Goal: Subscribe to service/newsletter

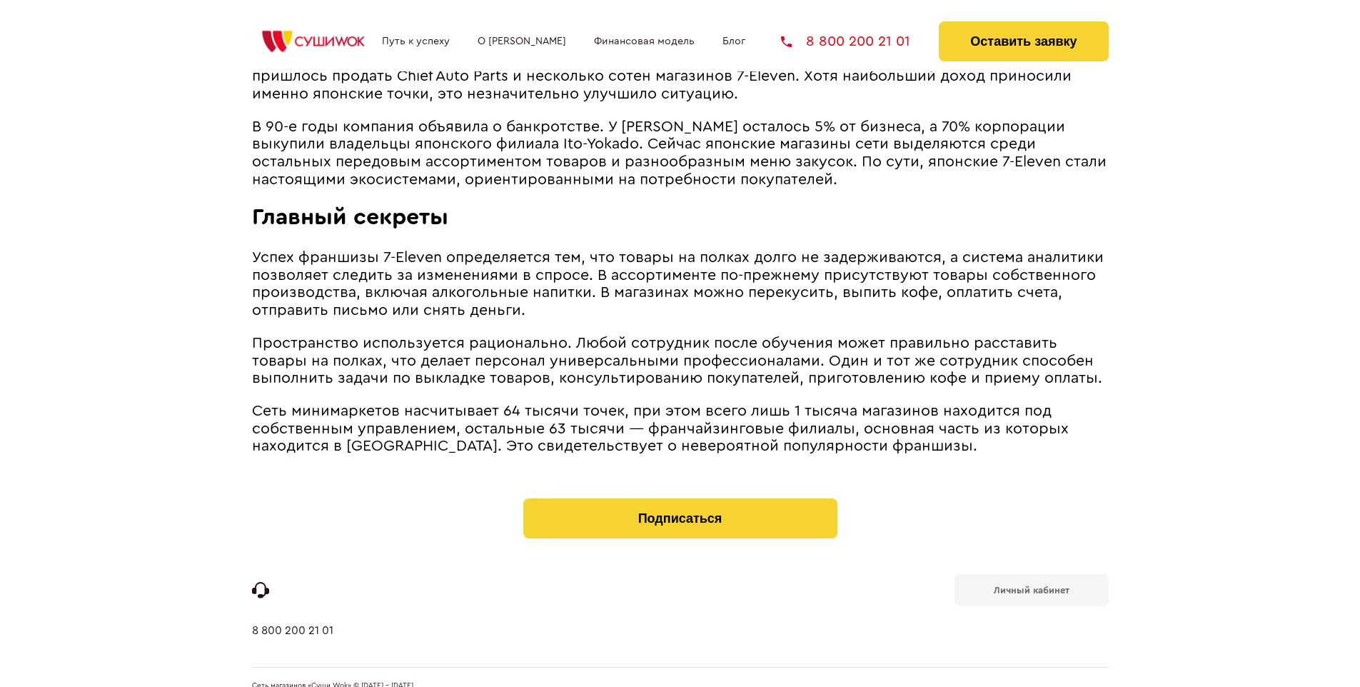
scroll to position [2792, 0]
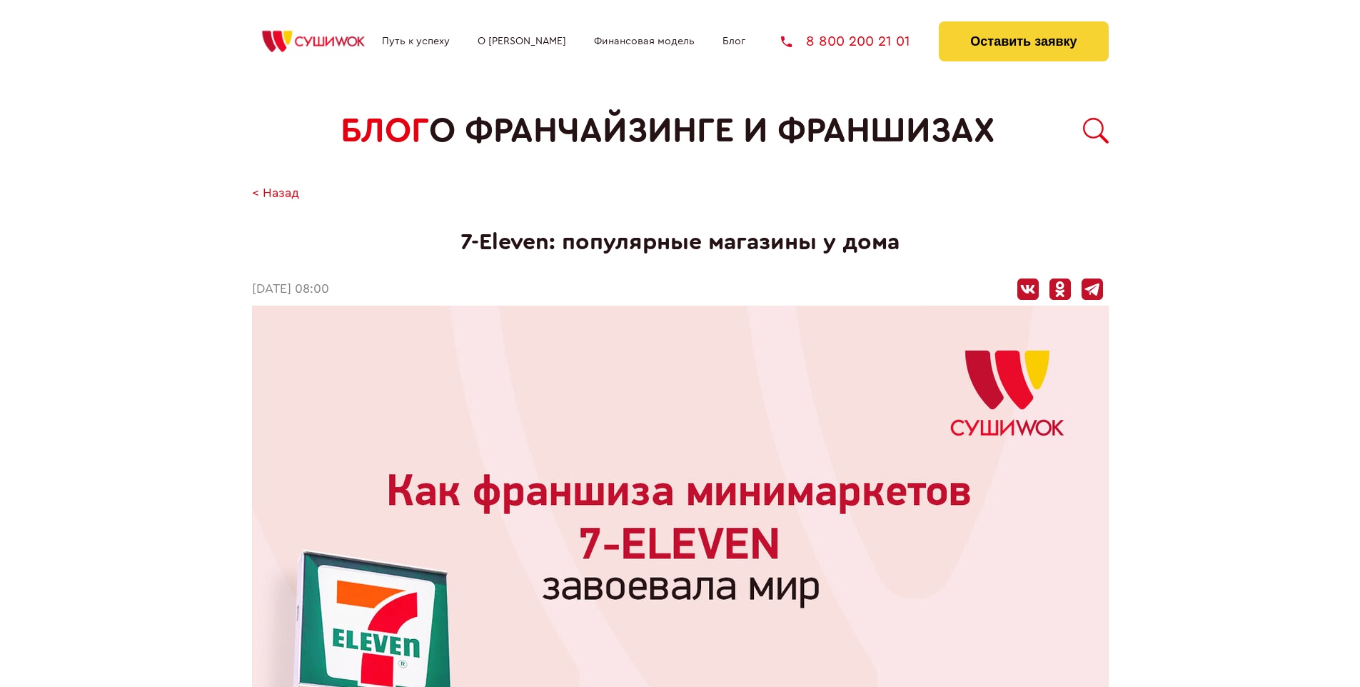
scroll to position [2810, 0]
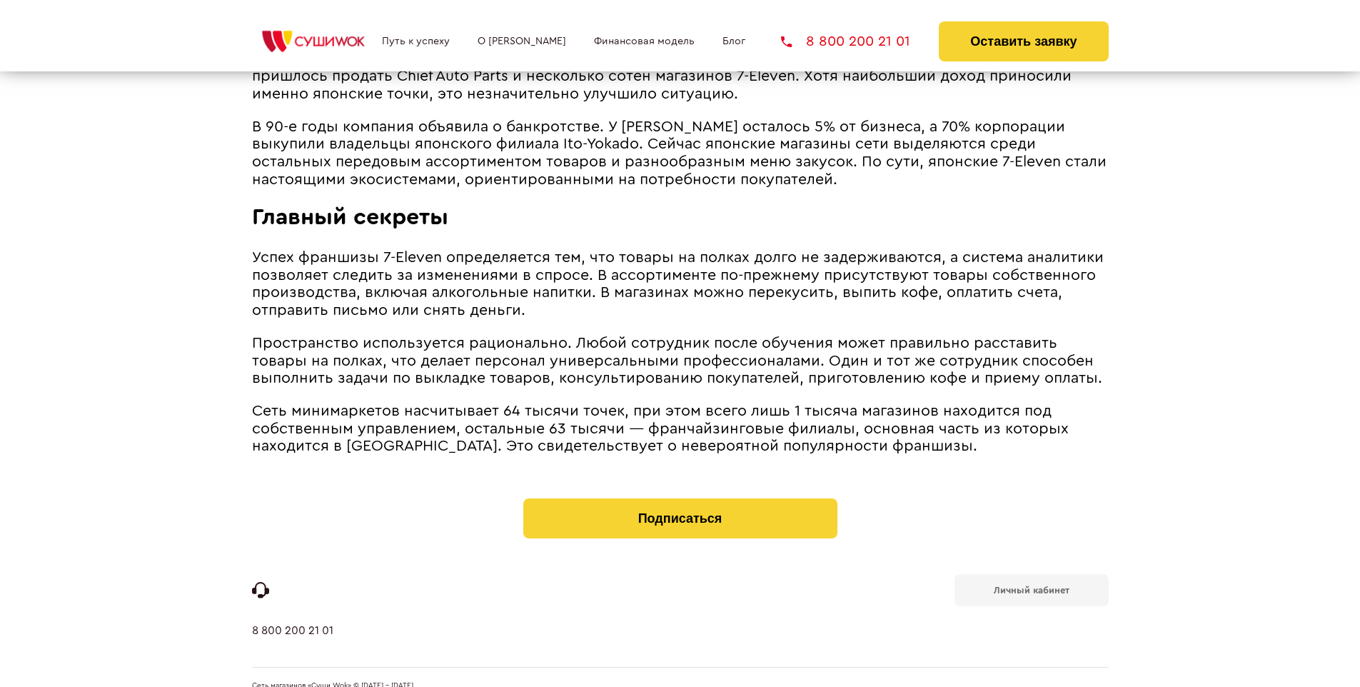
click at [1031, 585] on b "Личный кабинет" at bounding box center [1032, 589] width 76 height 9
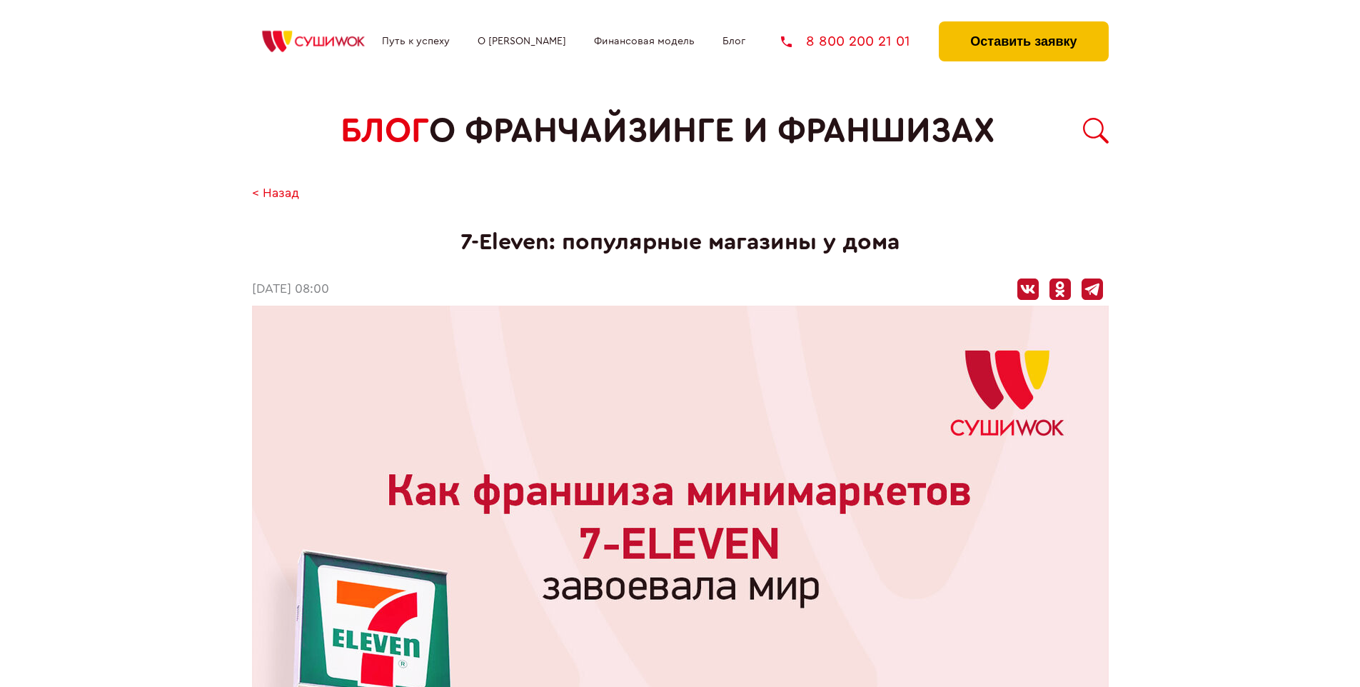
click at [1023, 25] on button "Оставить заявку" at bounding box center [1023, 41] width 169 height 40
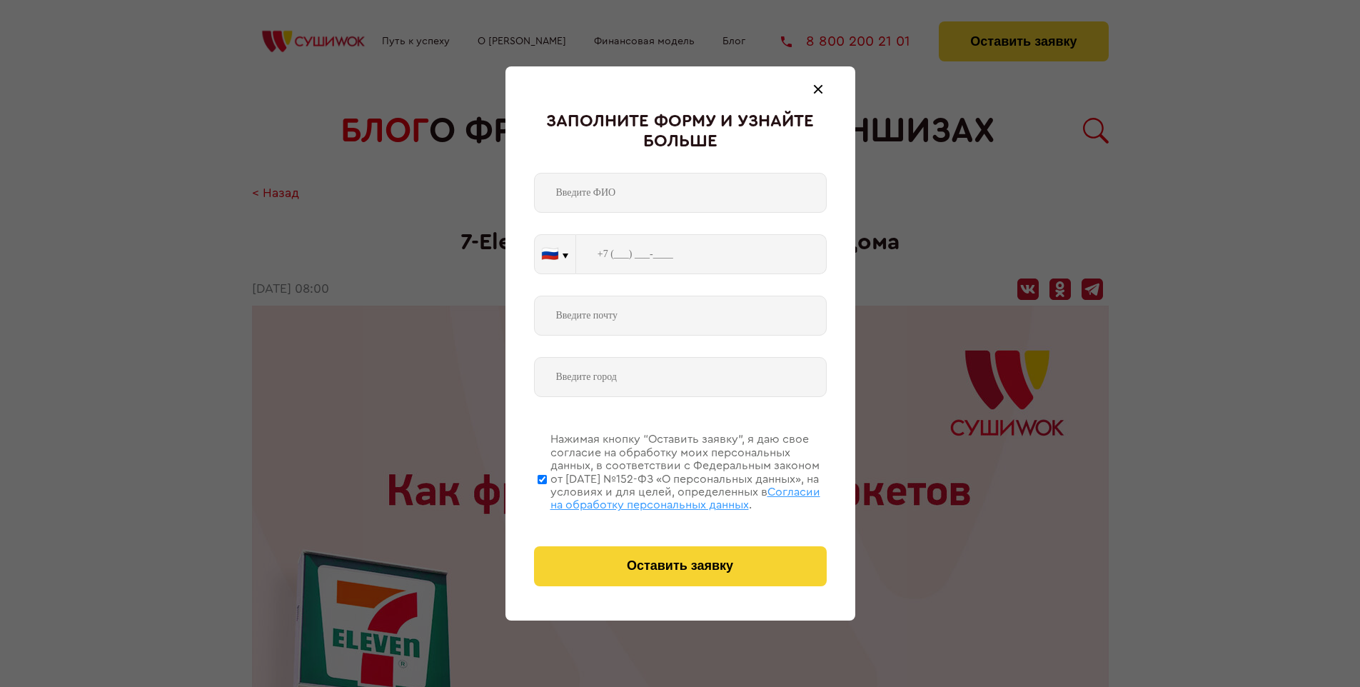
click at [662, 496] on span "Согласии на обработку персональных данных" at bounding box center [685, 498] width 270 height 24
click at [547, 496] on input "Нажимая кнопку “Оставить заявку”, я даю свое согласие на обработку моих персона…" at bounding box center [542, 479] width 9 height 114
checkbox input "false"
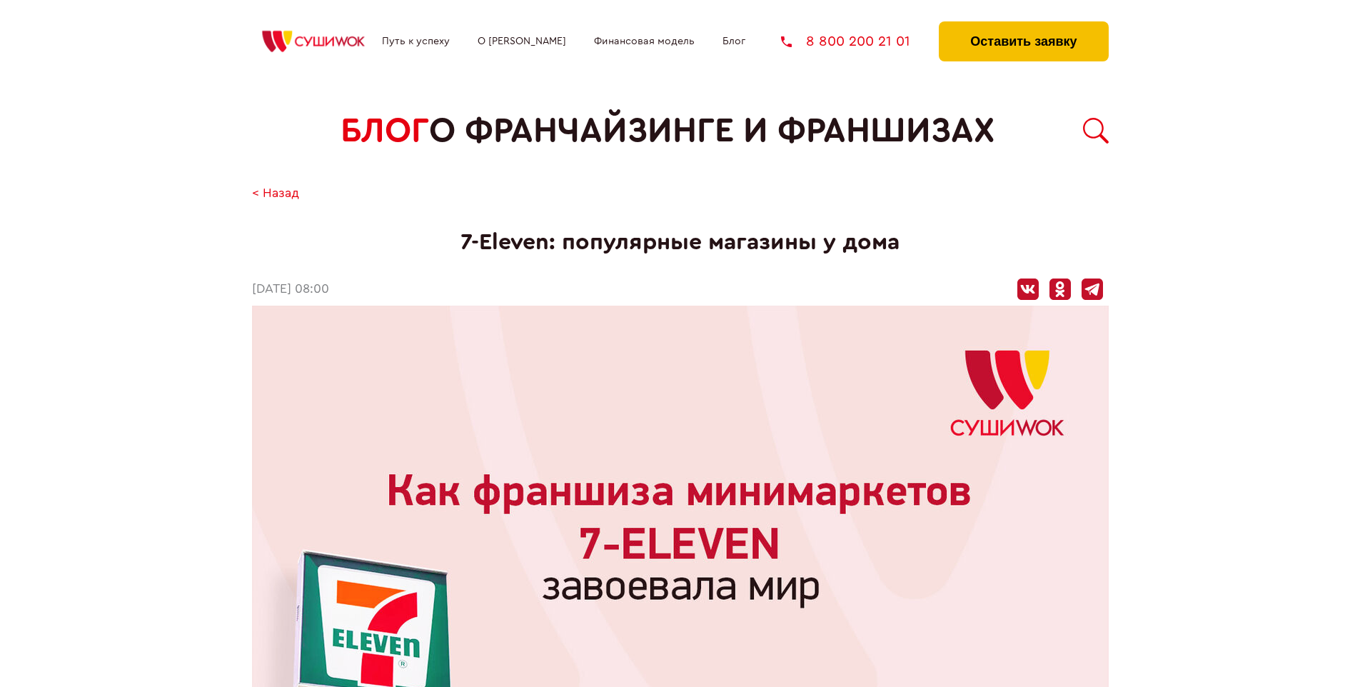
click at [1023, 25] on button "Оставить заявку" at bounding box center [1023, 41] width 169 height 40
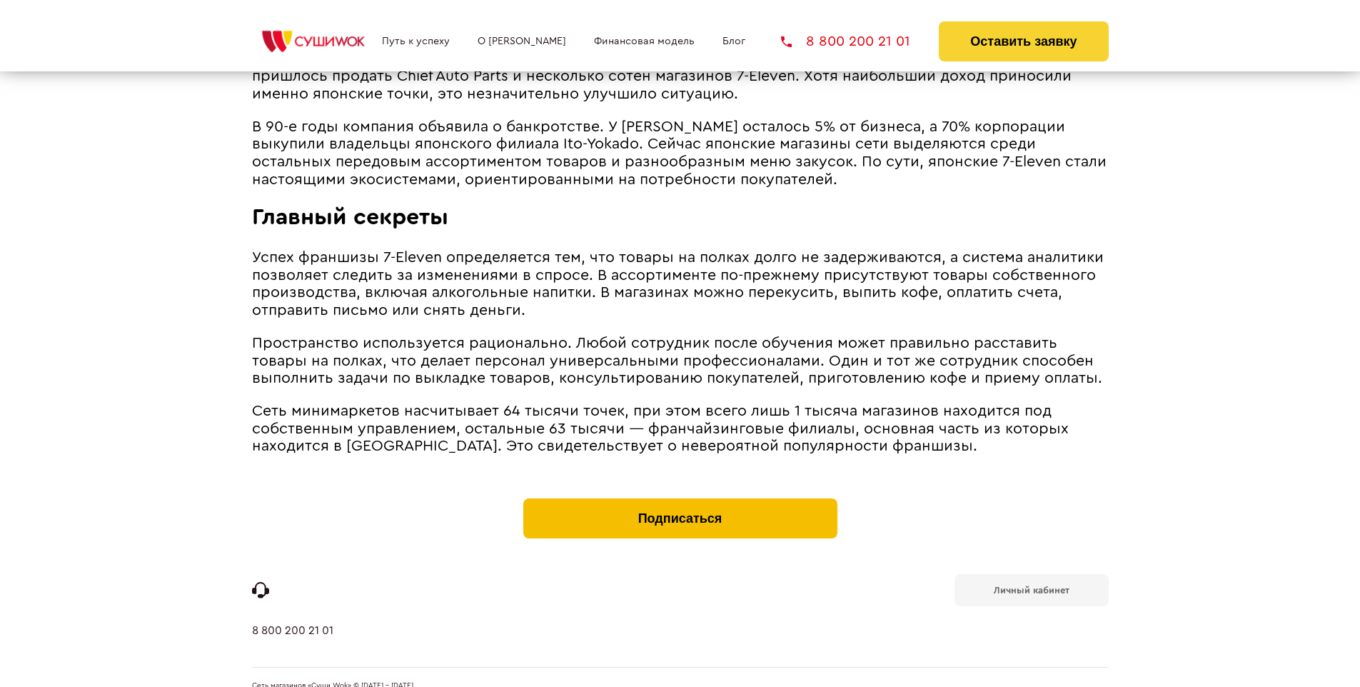
click at [680, 498] on button "Подписаться" at bounding box center [680, 518] width 314 height 40
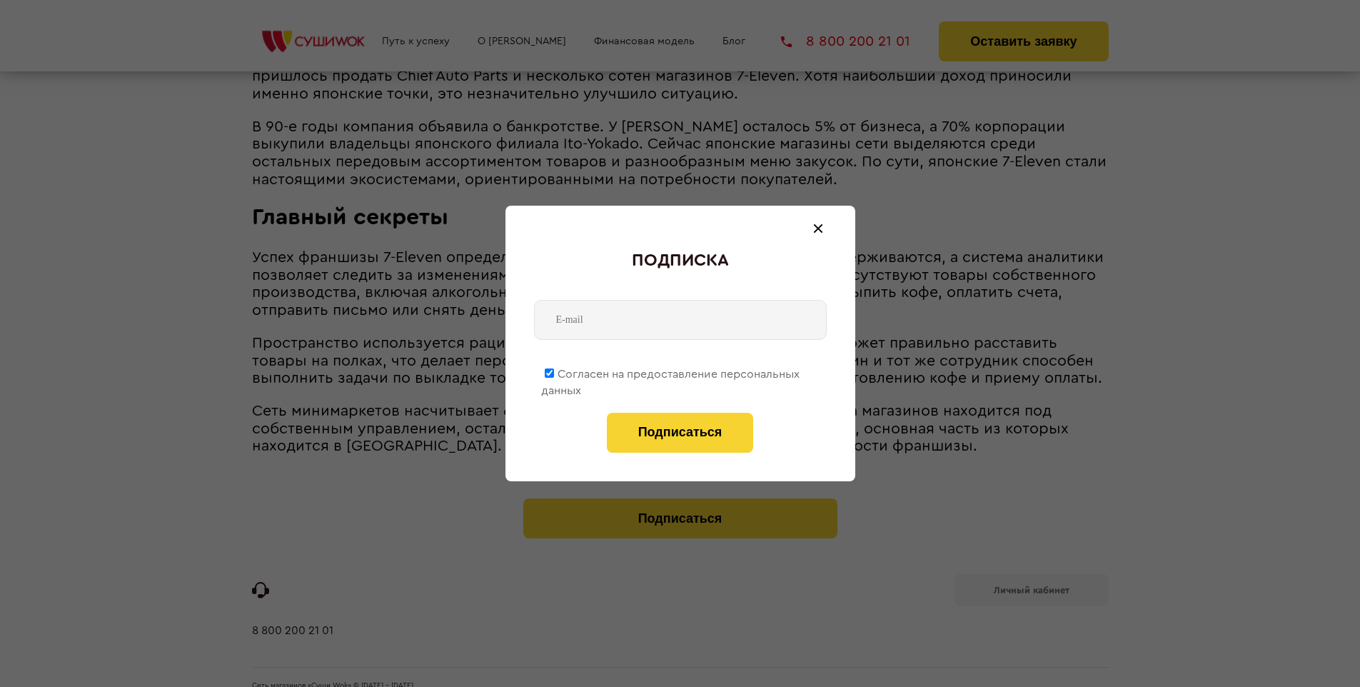
click at [671, 371] on span "Согласен на предоставление персональных данных" at bounding box center [670, 382] width 258 height 28
click at [554, 371] on input "Согласен на предоставление персональных данных" at bounding box center [549, 372] width 9 height 9
checkbox input "false"
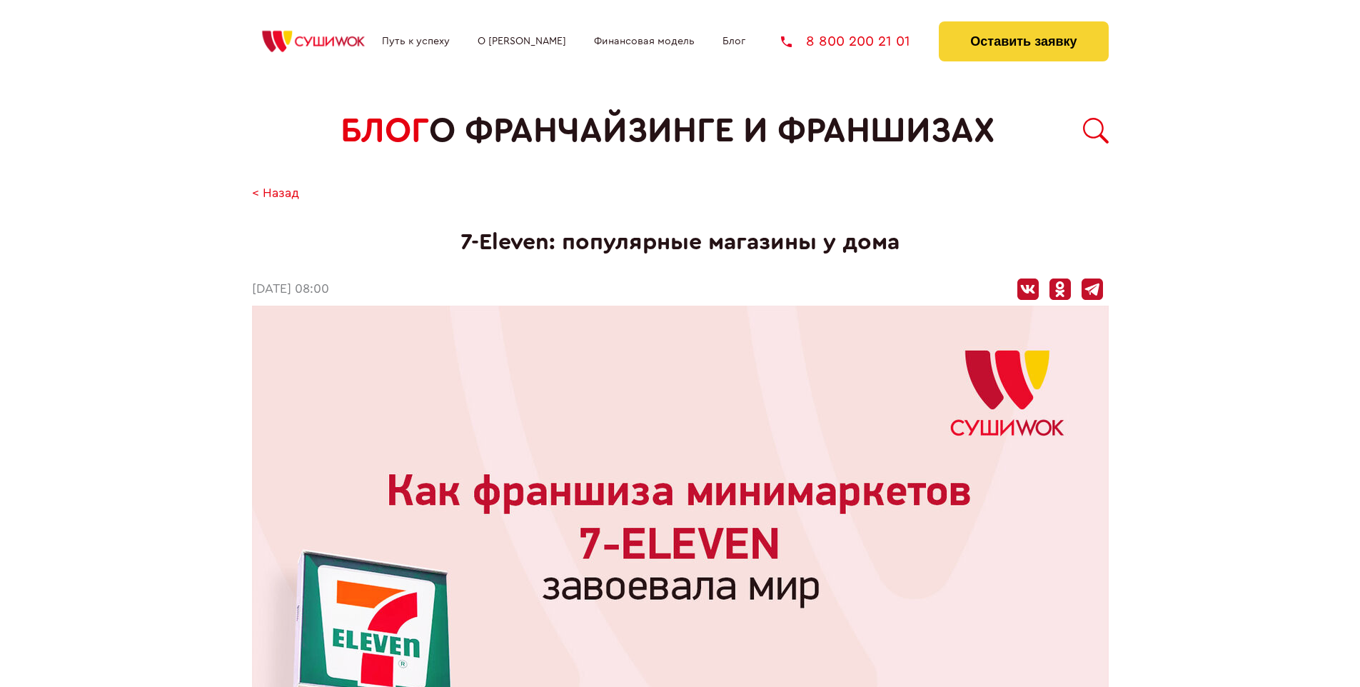
scroll to position [2810, 0]
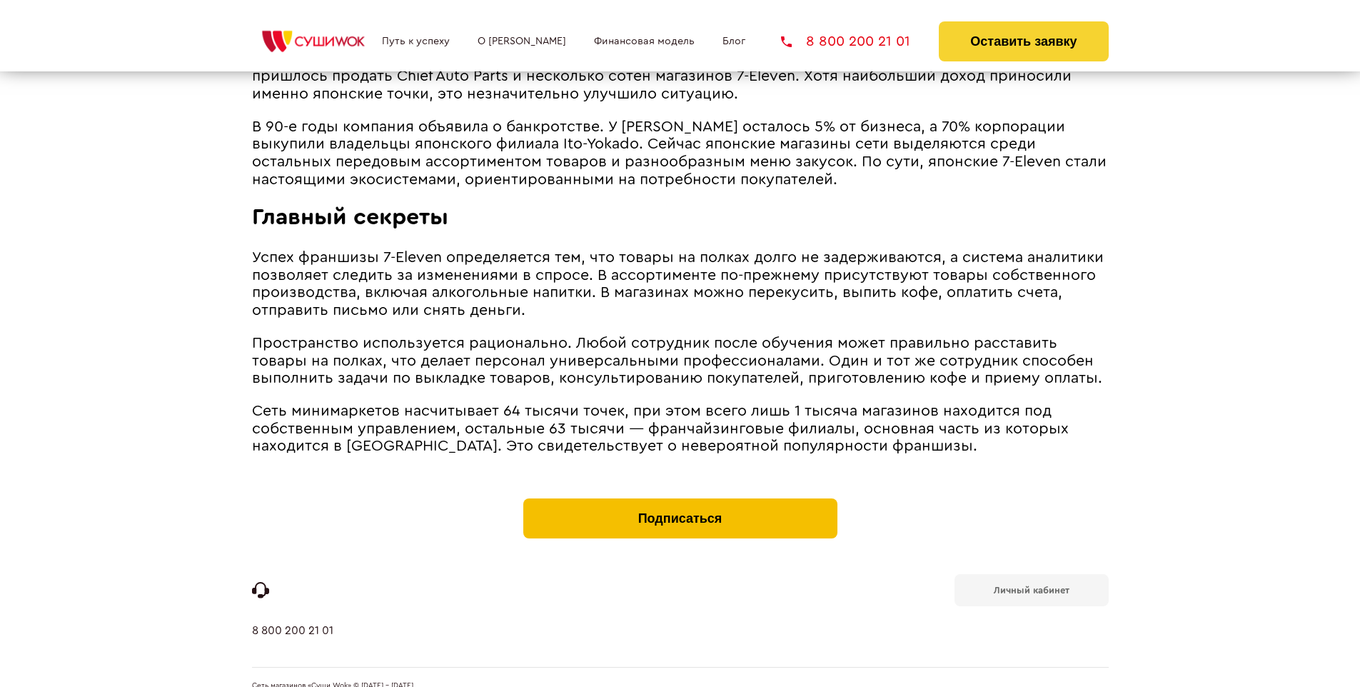
click at [680, 498] on button "Подписаться" at bounding box center [680, 518] width 314 height 40
